Goal: Task Accomplishment & Management: Use online tool/utility

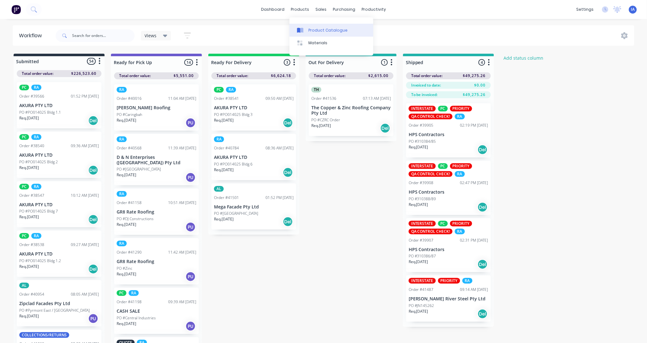
click at [324, 30] on div "Product Catalogue" at bounding box center [328, 31] width 39 height 6
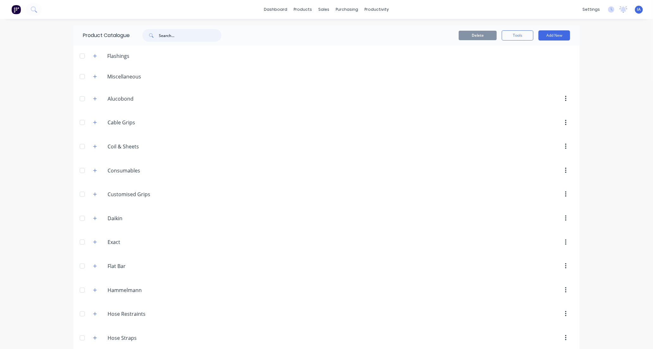
click at [164, 34] on input "text" at bounding box center [190, 35] width 63 height 13
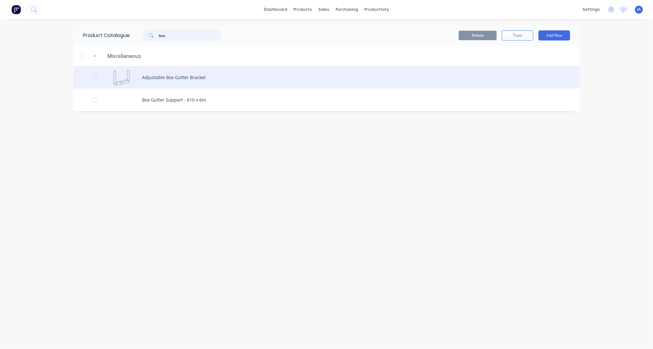
type input "box"
click at [211, 74] on div "Adjustable Box Gutter Bracket" at bounding box center [326, 77] width 506 height 22
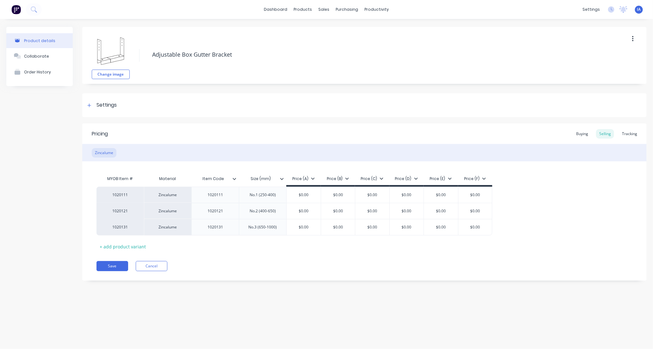
type textarea "x"
click at [627, 135] on div "Tracking" at bounding box center [630, 133] width 22 height 9
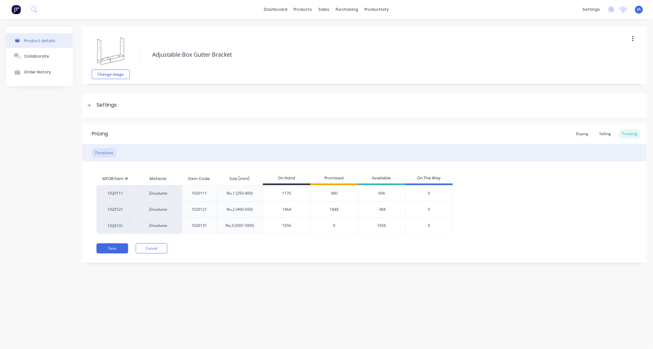
drag, startPoint x: 285, startPoint y: 194, endPoint x: 325, endPoint y: 194, distance: 40.2
click at [286, 194] on input "1176" at bounding box center [286, 193] width 47 height 6
type input "1"
type textarea "x"
type input "1656"
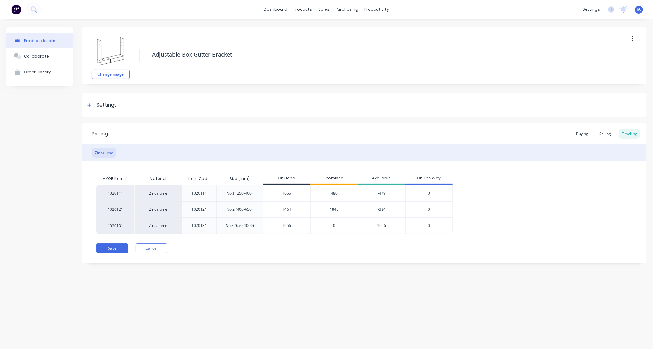
type textarea "x"
type input "1656"
click at [546, 295] on div "Product details Collaborate Order History Change image Adjustable Box Gutter Br…" at bounding box center [326, 177] width 653 height 317
click at [108, 249] on button "Save" at bounding box center [112, 248] width 32 height 10
type textarea "x"
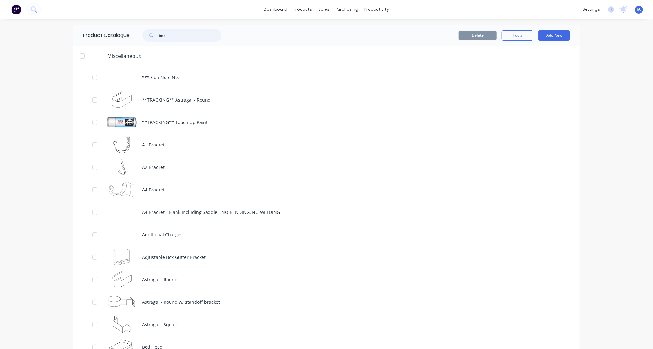
click at [169, 37] on input "box" at bounding box center [190, 35] width 63 height 13
type input "b"
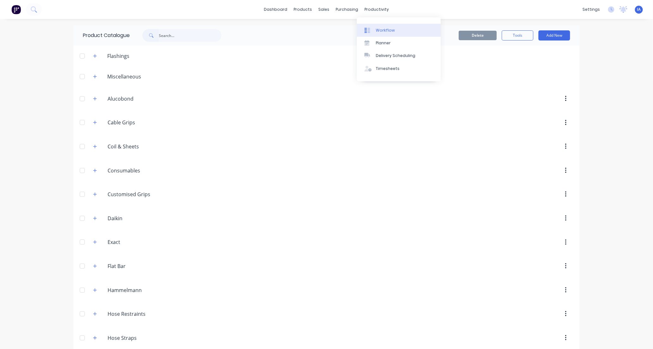
click at [396, 30] on link "Workflow" at bounding box center [399, 30] width 84 height 13
